Goal: Information Seeking & Learning: Find specific fact

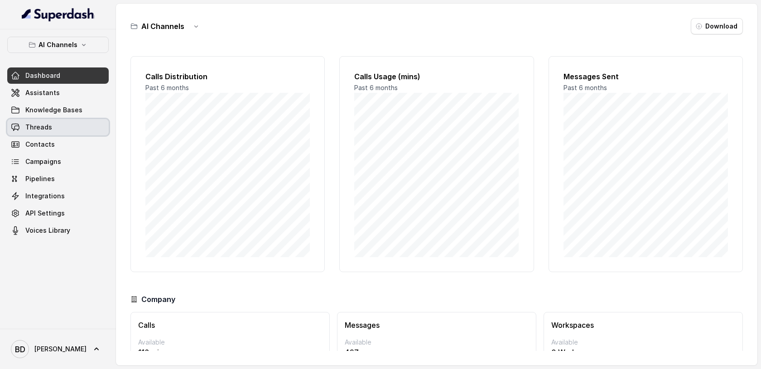
click at [38, 126] on span "Threads" at bounding box center [38, 127] width 27 height 9
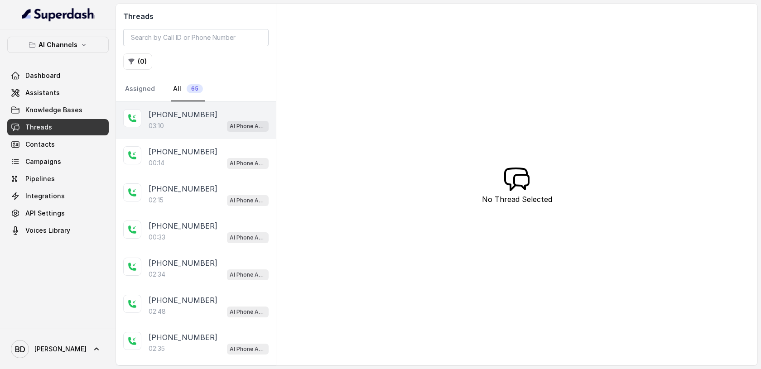
click at [167, 116] on p "[PHONE_NUMBER]" at bounding box center [183, 114] width 69 height 11
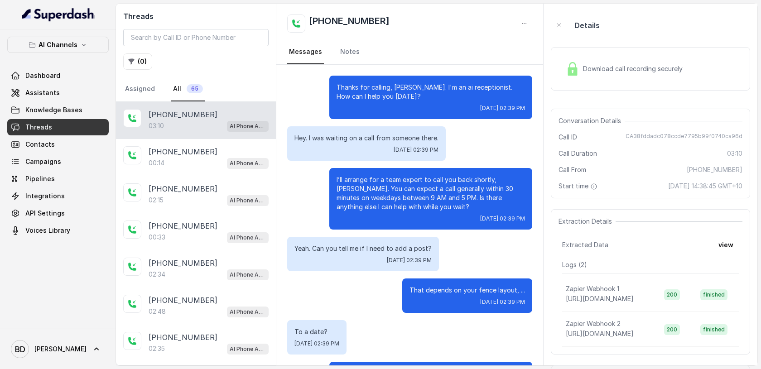
click at [572, 70] on img at bounding box center [573, 69] width 14 height 14
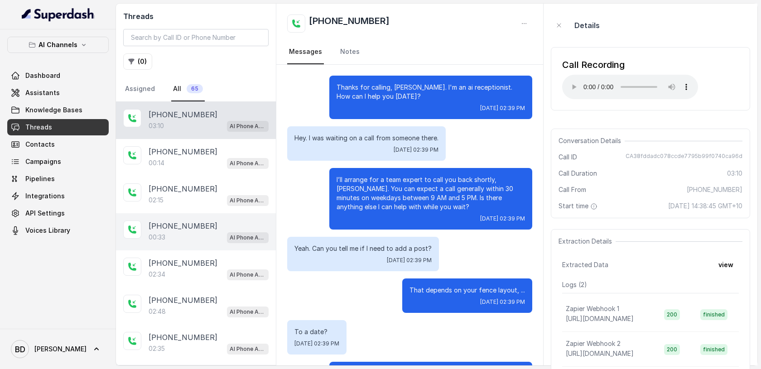
click at [188, 228] on p "[PHONE_NUMBER]" at bounding box center [183, 226] width 69 height 11
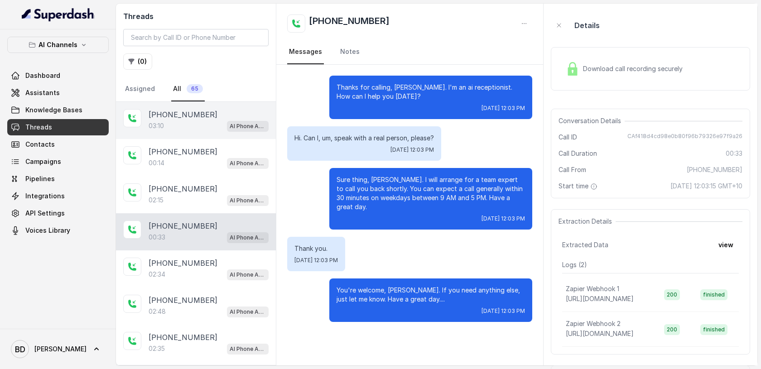
click at [192, 117] on p "[PHONE_NUMBER]" at bounding box center [183, 114] width 69 height 11
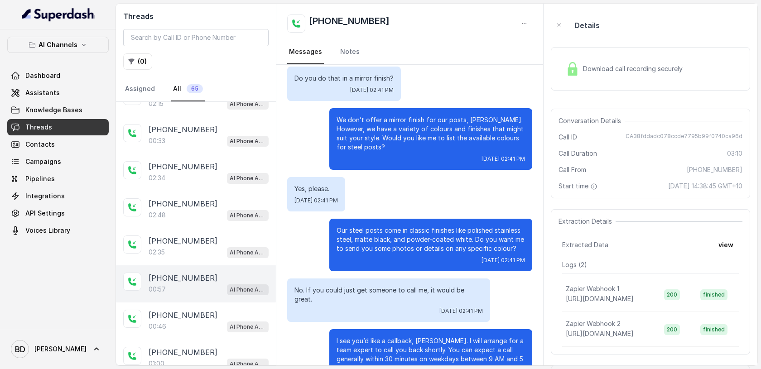
scroll to position [96, 0]
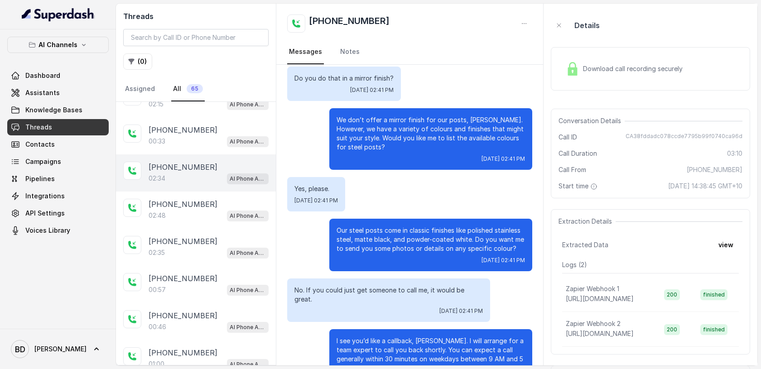
click at [188, 173] on div "02:34 AI Phone Assistant" at bounding box center [209, 179] width 120 height 12
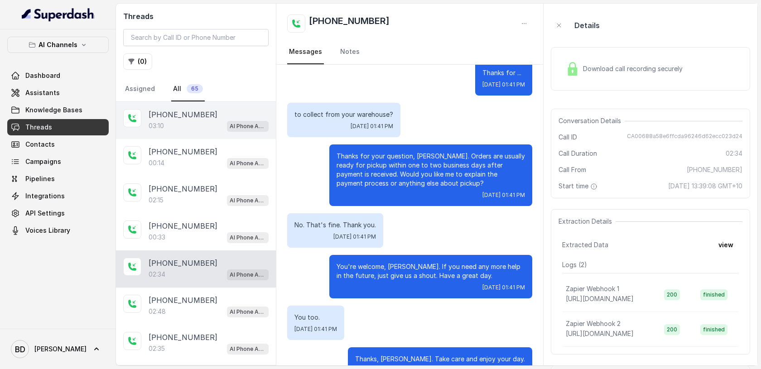
click at [188, 125] on div "03:10 AI Phone Assistant" at bounding box center [209, 126] width 120 height 12
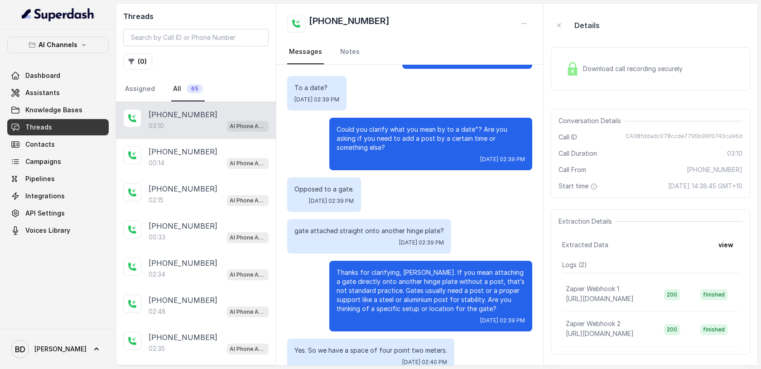
scroll to position [245, 0]
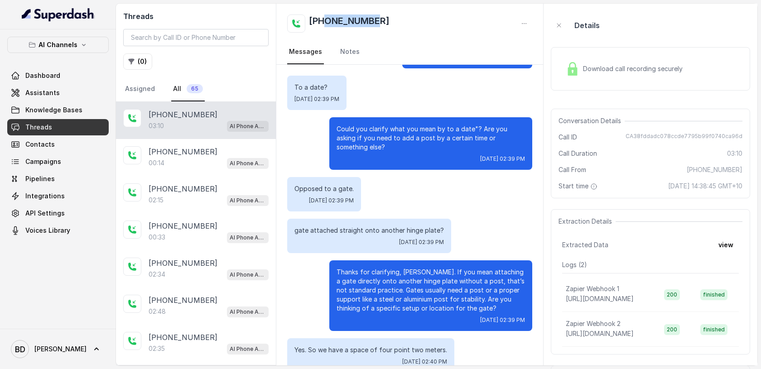
drag, startPoint x: 386, startPoint y: 19, endPoint x: 324, endPoint y: 19, distance: 62.5
click at [324, 19] on div "[PHONE_NUMBER]" at bounding box center [409, 23] width 245 height 18
copy h2 "407022642"
